Goal: Browse casually: Explore the website without a specific task or goal

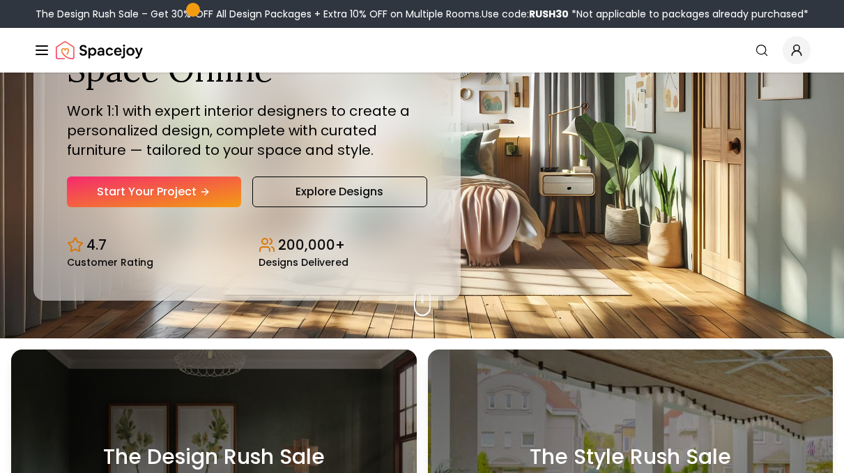
scroll to position [135, 0]
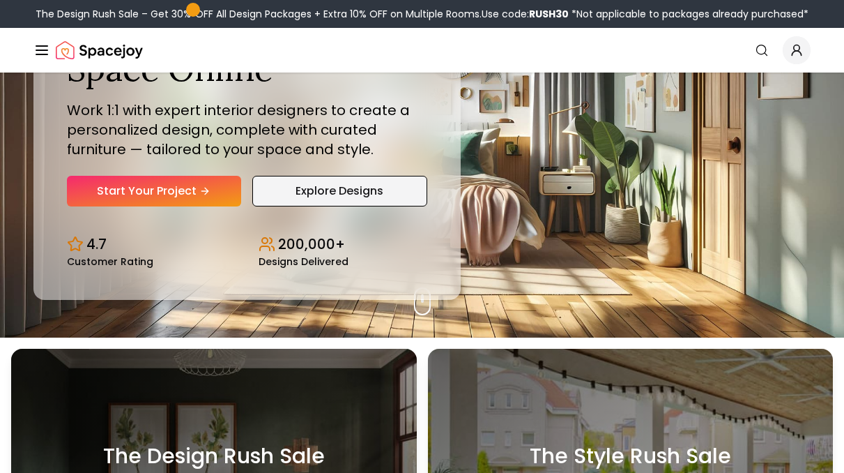
click at [342, 179] on link "Explore Designs" at bounding box center [340, 191] width 176 height 31
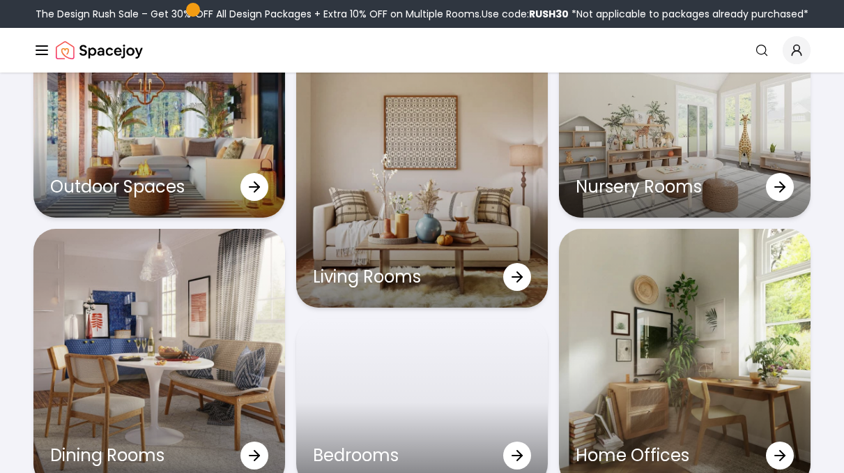
scroll to position [4104, 0]
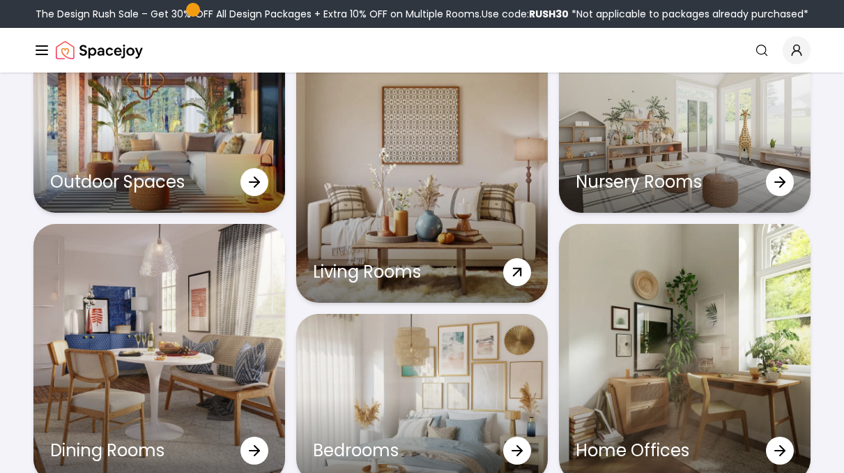
click at [416, 179] on div "Living Rooms" at bounding box center [422, 173] width 252 height 257
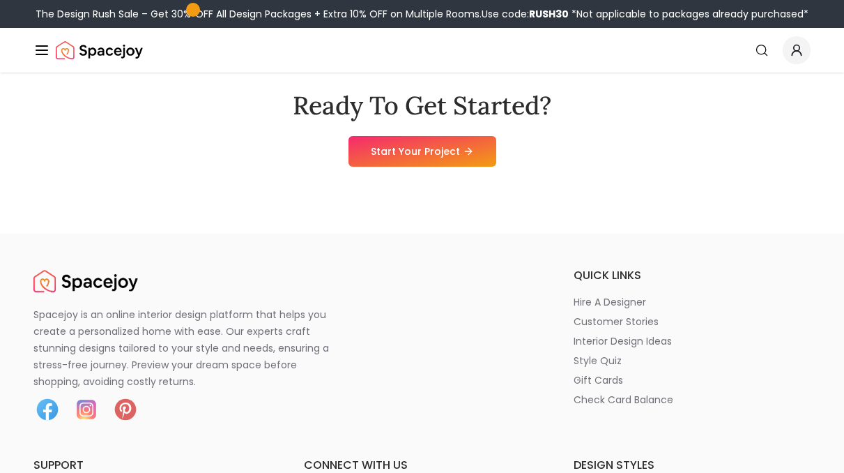
scroll to position [3232, 0]
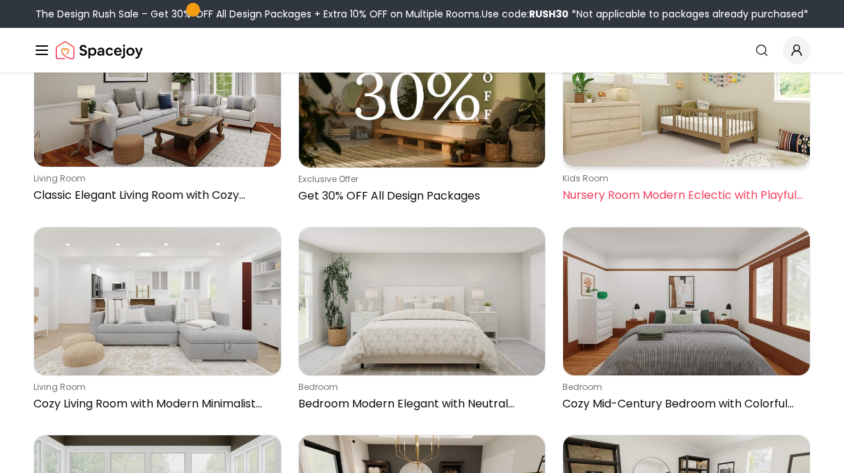
scroll to position [1641, 0]
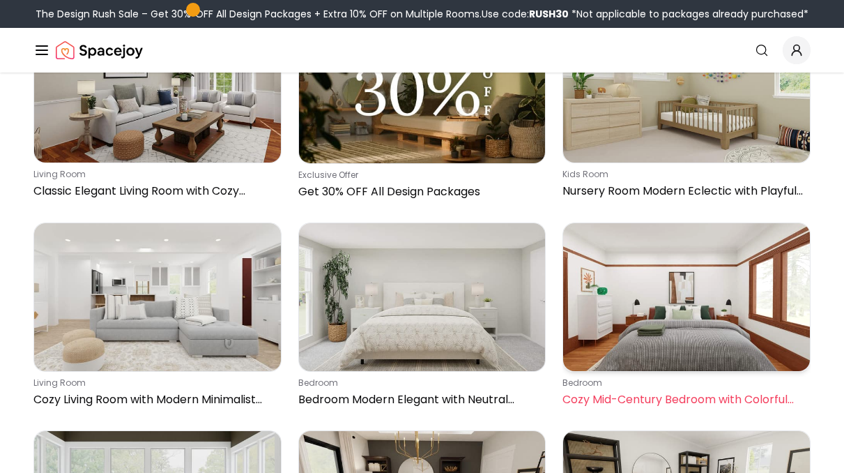
click at [677, 227] on img at bounding box center [686, 297] width 247 height 148
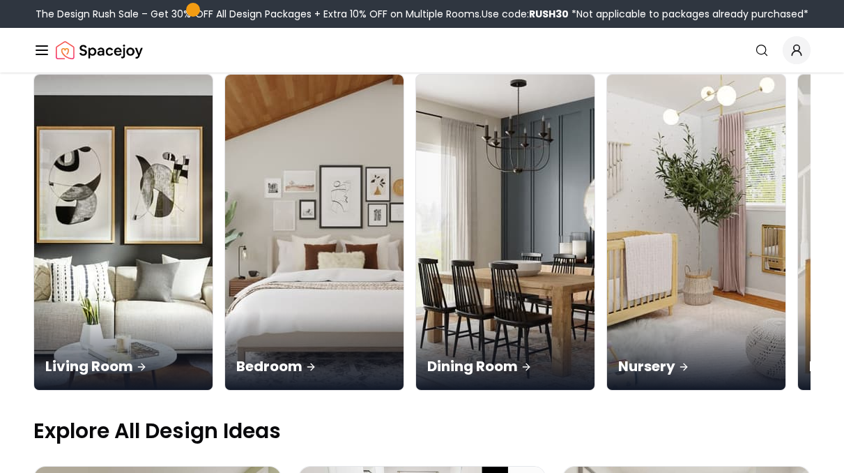
scroll to position [0, 0]
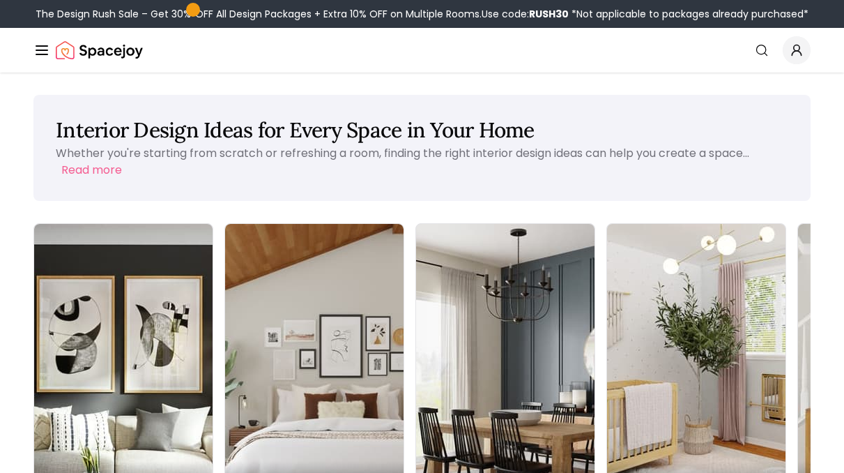
click at [45, 47] on icon "Global" at bounding box center [41, 50] width 17 height 17
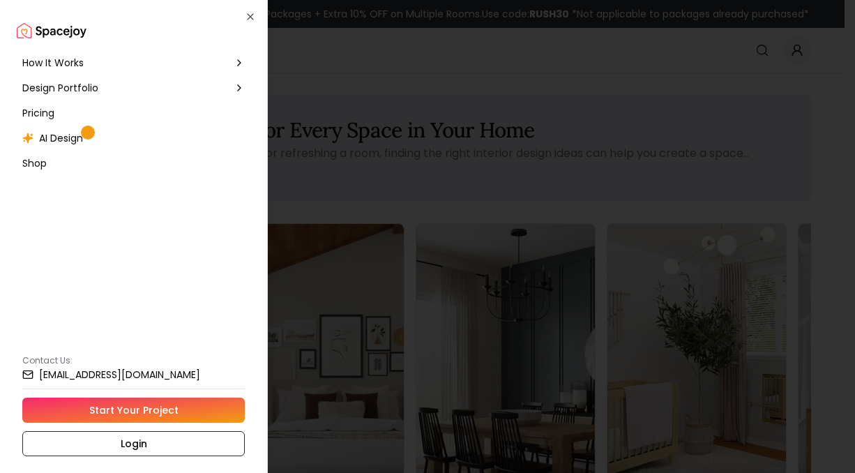
click at [44, 110] on span "Pricing" at bounding box center [38, 113] width 32 height 14
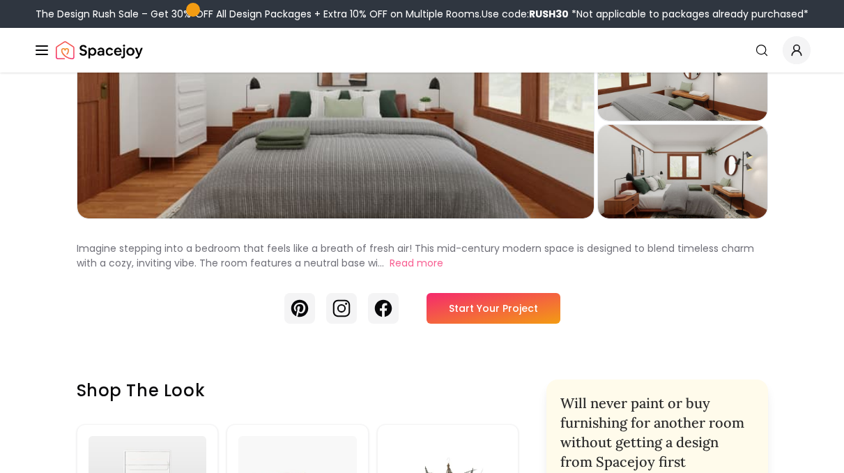
scroll to position [62, 0]
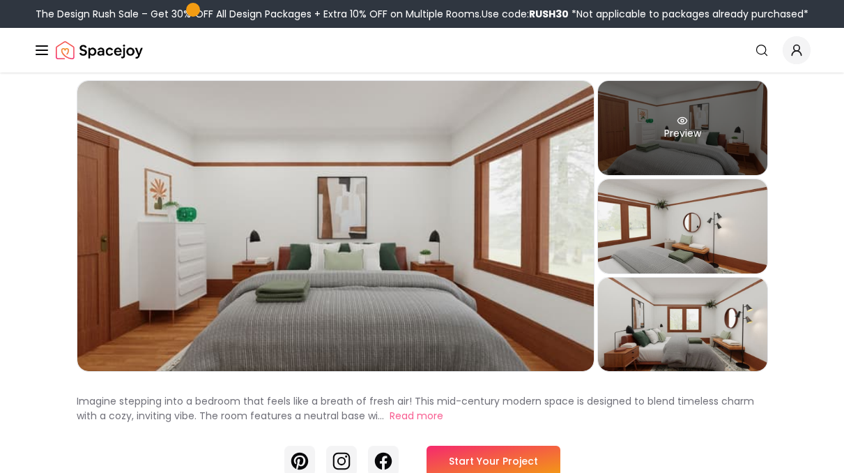
click at [676, 116] on div "Preview" at bounding box center [682, 128] width 169 height 94
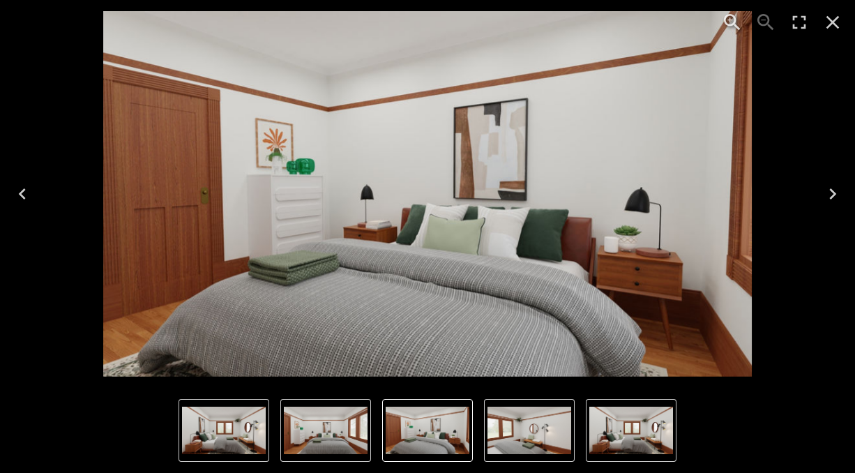
click at [830, 23] on icon "Close" at bounding box center [832, 22] width 22 height 22
